Goal: Task Accomplishment & Management: Manage account settings

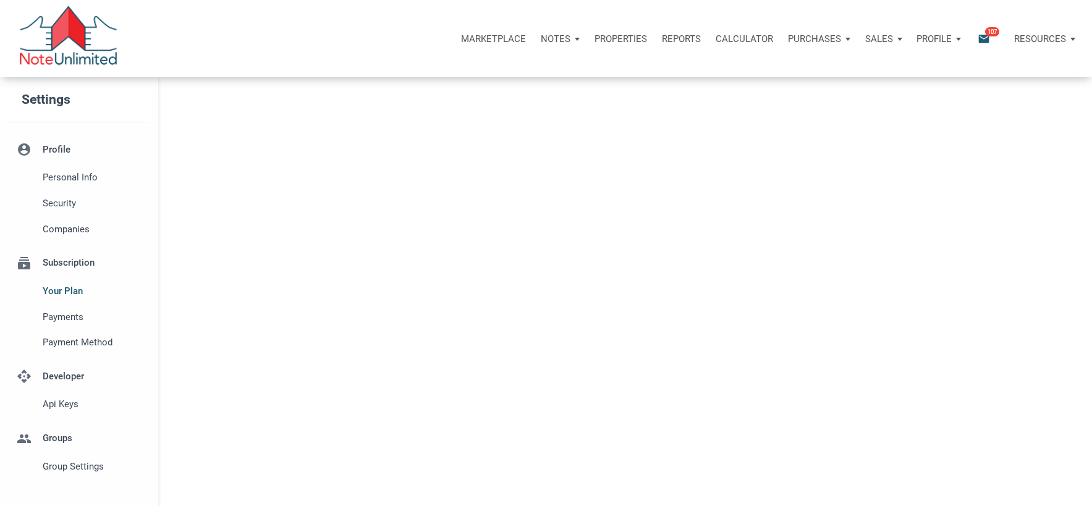
click at [564, 41] on p "Notes" at bounding box center [556, 38] width 30 height 11
click at [511, 63] on link "Dashboard" at bounding box center [525, 71] width 117 height 25
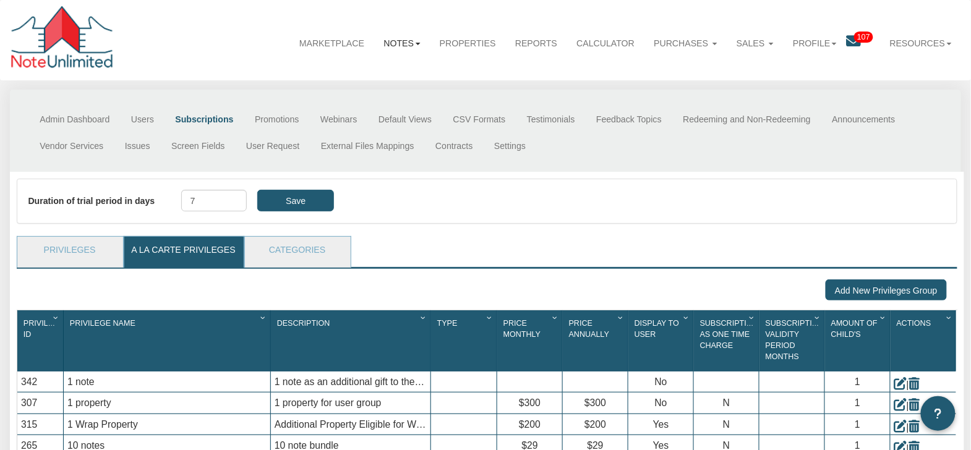
click at [398, 42] on link "Notes" at bounding box center [402, 43] width 56 height 32
click at [332, 70] on link "Dashboard" at bounding box center [373, 72] width 113 height 17
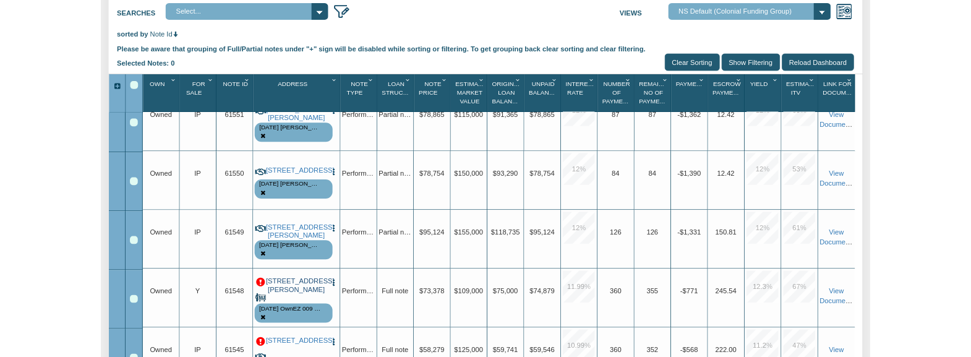
scroll to position [198, 0]
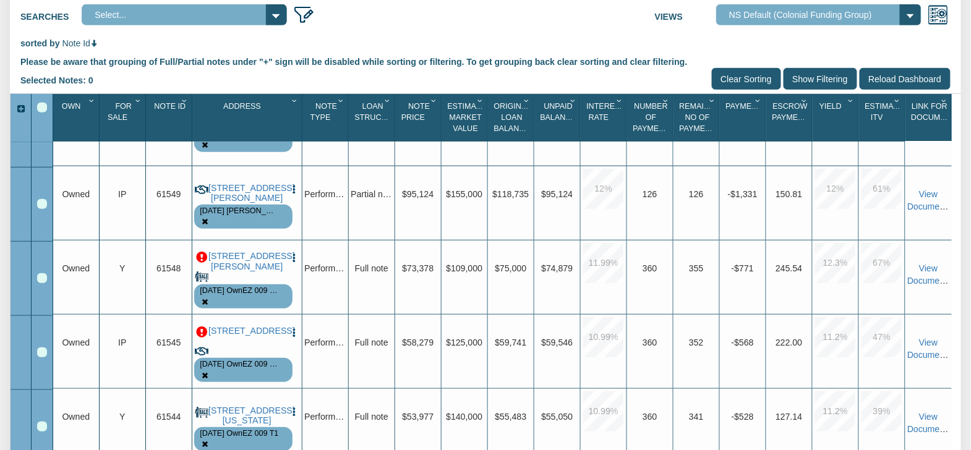
click at [203, 261] on p at bounding box center [201, 257] width 11 height 11
click at [201, 261] on p at bounding box center [201, 257] width 11 height 11
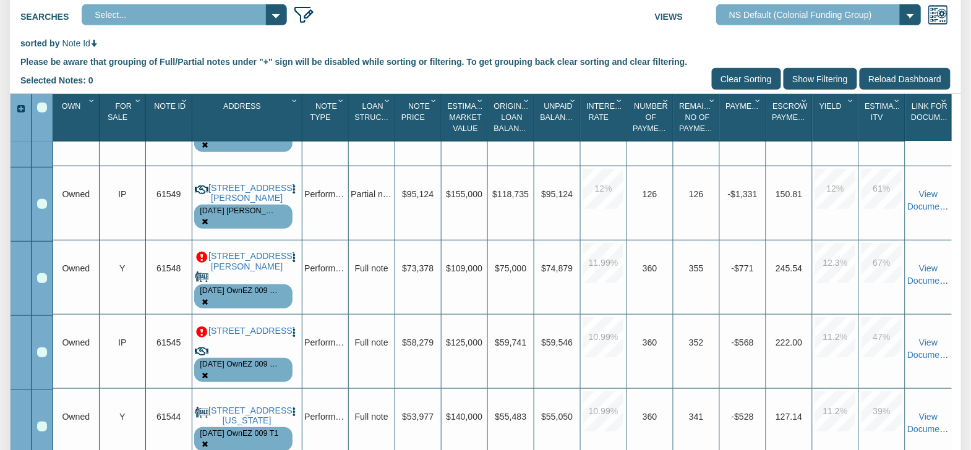
click at [201, 261] on p at bounding box center [201, 257] width 11 height 11
click at [198, 261] on p at bounding box center [201, 257] width 11 height 11
click at [199, 260] on p at bounding box center [201, 257] width 11 height 11
click at [204, 334] on p at bounding box center [201, 331] width 11 height 11
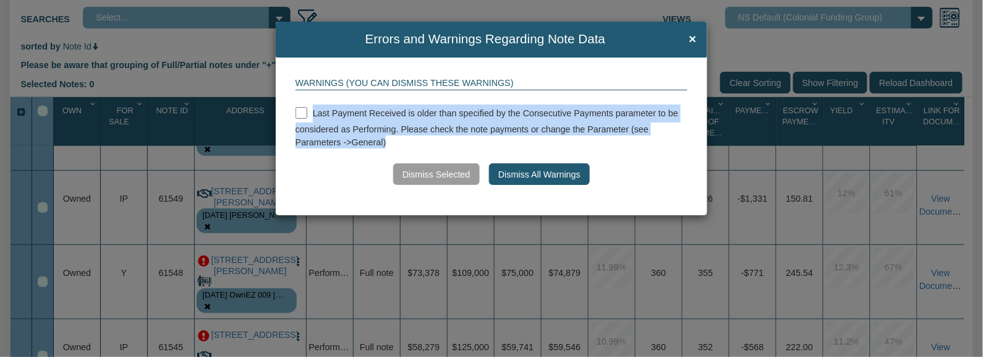
drag, startPoint x: 404, startPoint y: 146, endPoint x: 312, endPoint y: 111, distance: 99.0
click at [312, 111] on div "Last Payment Received is older than specified by the Consecutive Payments param…" at bounding box center [491, 126] width 392 height 44
click at [300, 114] on input "checkbox" at bounding box center [301, 113] width 12 height 12
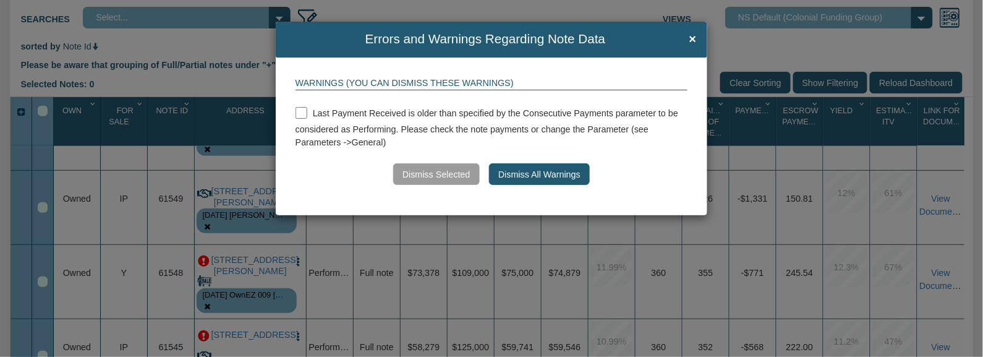
click at [363, 163] on div "Dismiss Selected Dismiss All Warnings" at bounding box center [491, 174] width 392 height 22
drag, startPoint x: 584, startPoint y: 129, endPoint x: 387, endPoint y: 146, distance: 198.0
click at [387, 146] on div "Last Payment Received is older than specified by the Consecutive Payments param…" at bounding box center [491, 126] width 392 height 44
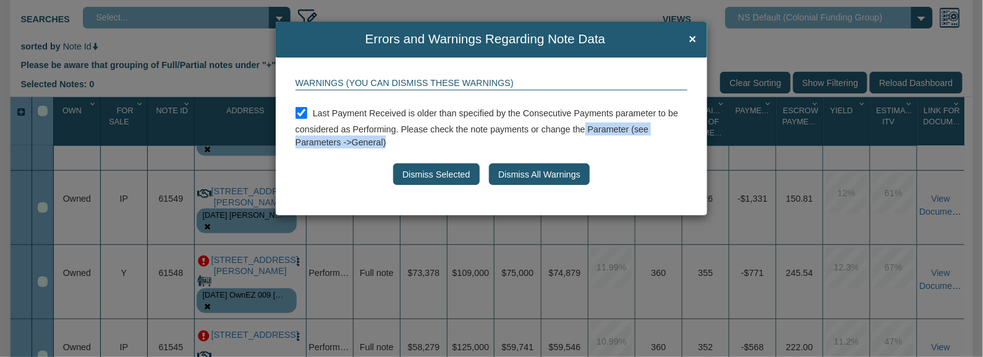
click at [634, 136] on div "Last Payment Received is older than specified by the Consecutive Payments param…" at bounding box center [491, 126] width 392 height 44
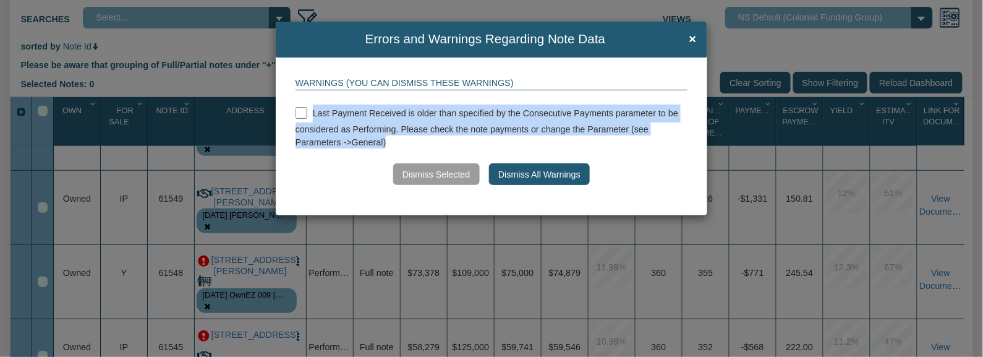
drag, startPoint x: 419, startPoint y: 144, endPoint x: 312, endPoint y: 117, distance: 109.8
click at [312, 117] on div "Last Payment Received is older than specified by the Consecutive Payments param…" at bounding box center [491, 126] width 392 height 44
checkbox input "true"
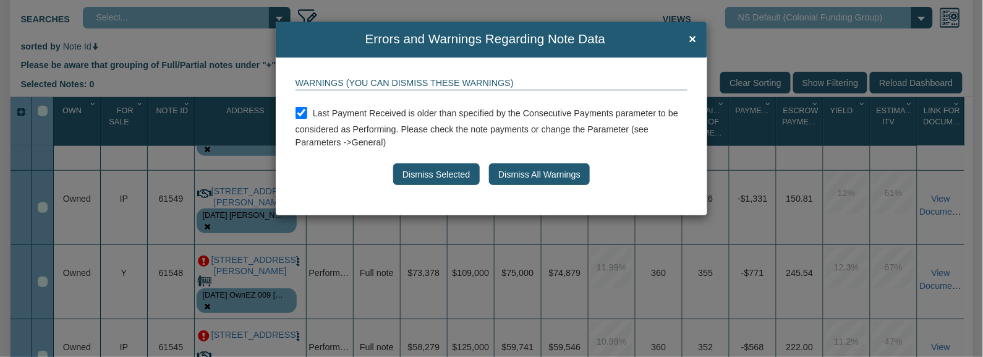
click at [203, 262] on div "Errors and Warnings Regarding Note Data × Warnings (You can dismiss these warni…" at bounding box center [491, 178] width 983 height 357
click at [691, 38] on span "×" at bounding box center [692, 39] width 7 height 14
